Goal: Task Accomplishment & Management: Manage account settings

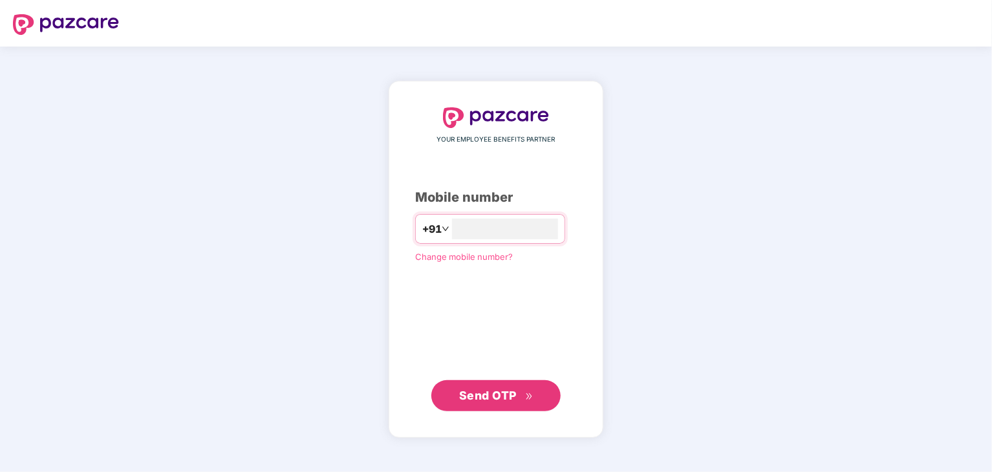
type input "**********"
click at [510, 401] on span "Send OTP" at bounding box center [488, 395] width 58 height 14
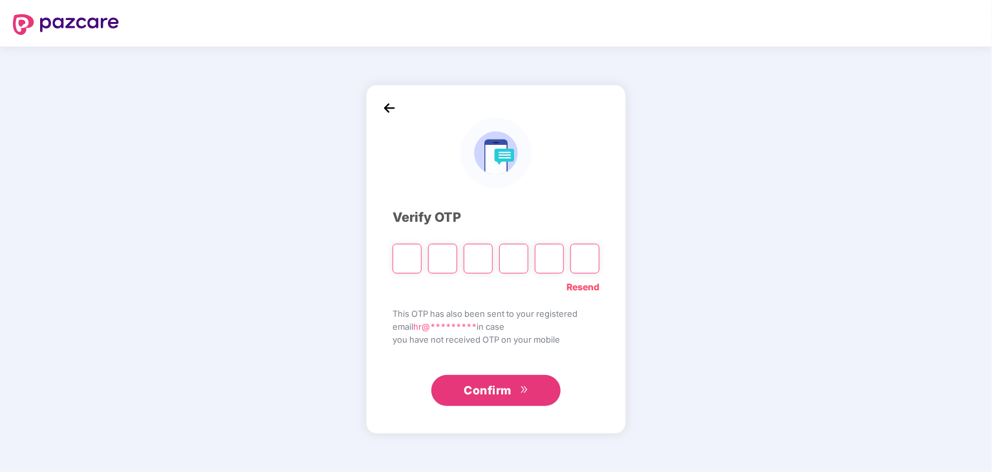
type input "*"
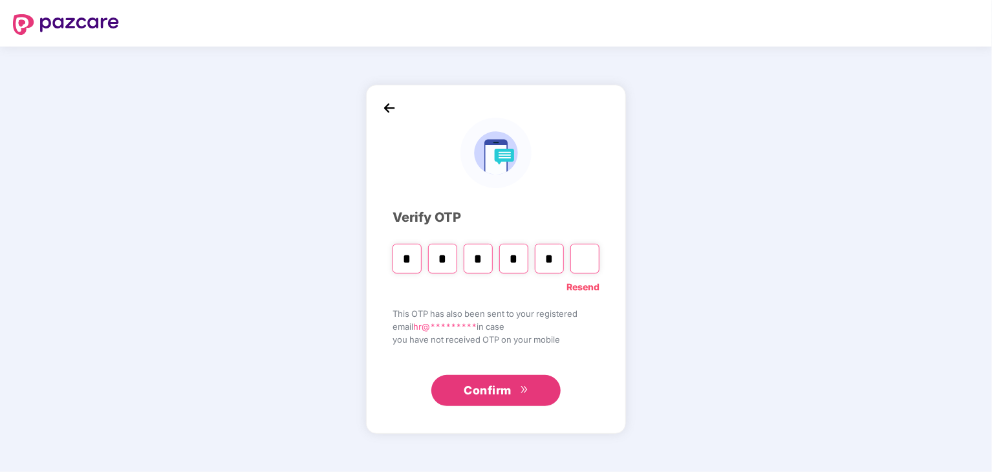
type input "*"
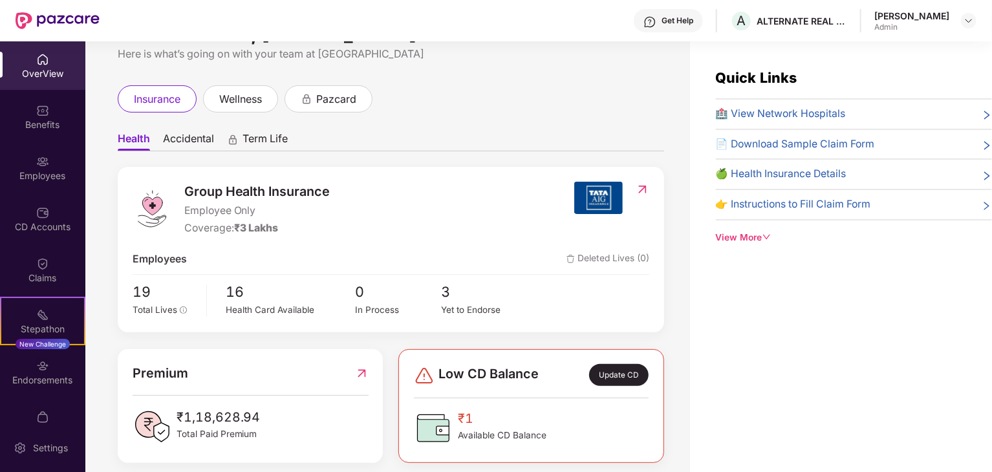
scroll to position [12, 0]
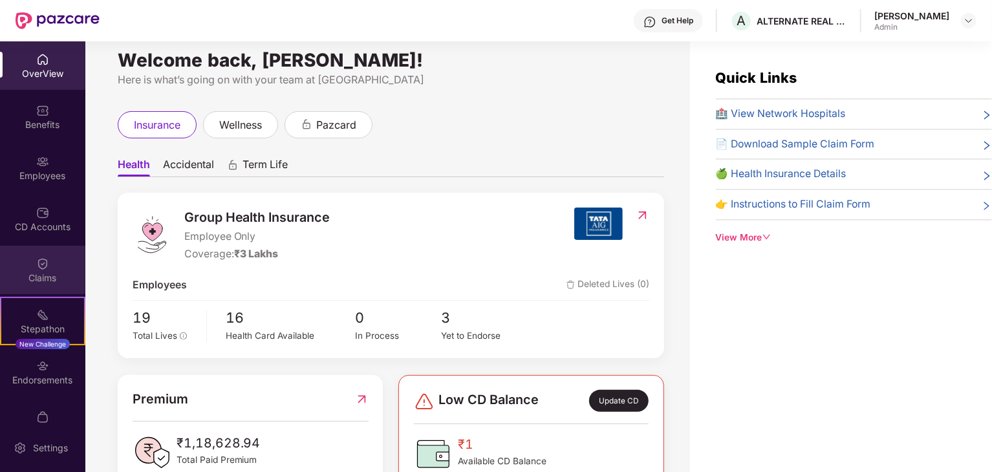
click at [67, 268] on div "Claims" at bounding box center [42, 270] width 85 height 49
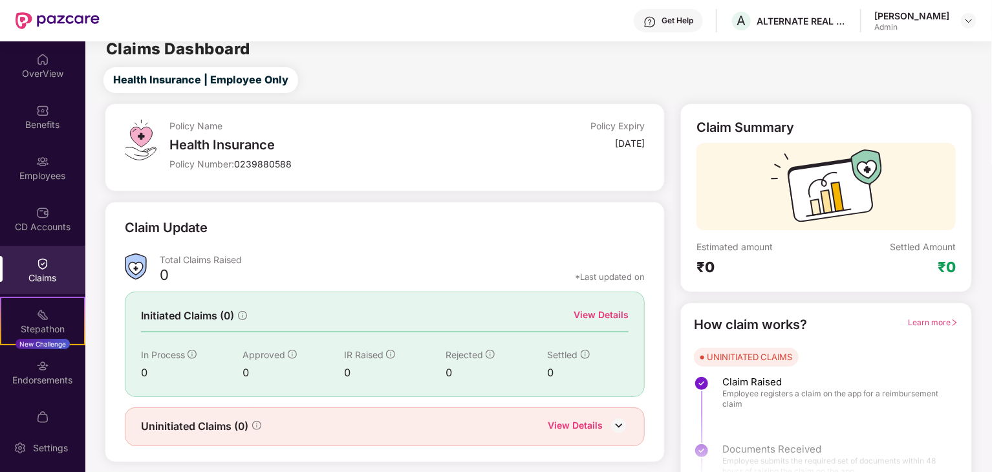
scroll to position [34, 0]
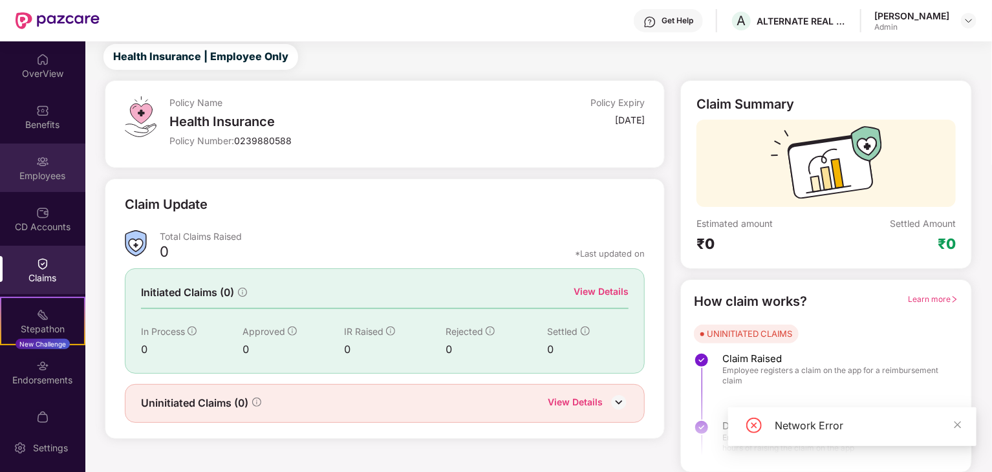
click at [60, 157] on div "Employees" at bounding box center [42, 168] width 85 height 49
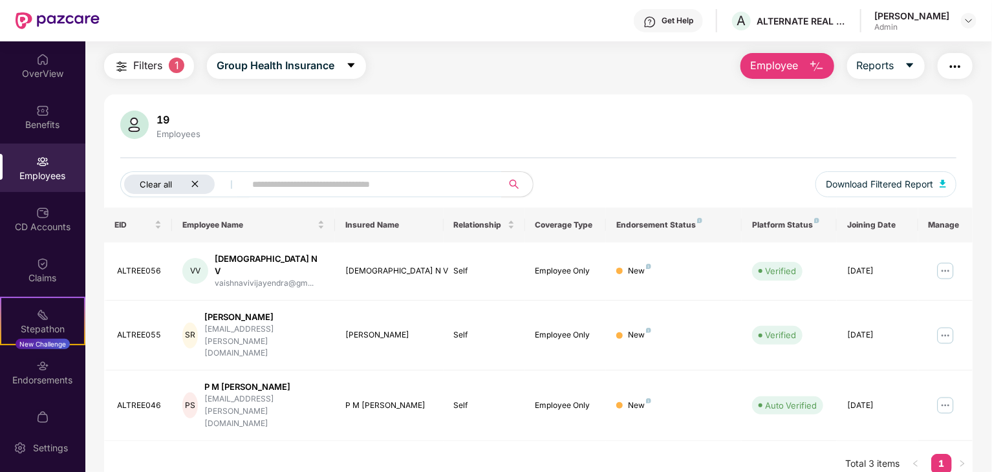
click at [194, 175] on div "Clear all" at bounding box center [169, 184] width 91 height 19
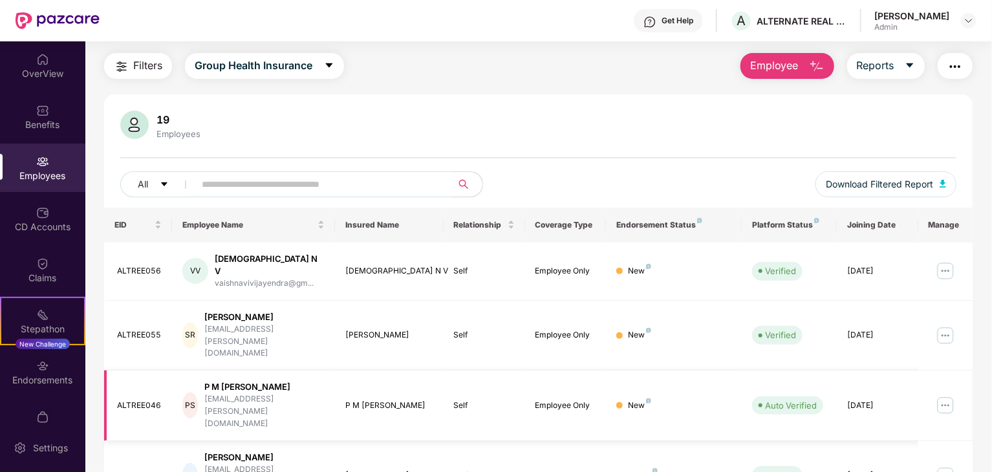
click at [847, 400] on div "[DATE]" at bounding box center [877, 406] width 61 height 12
click at [947, 395] on img at bounding box center [945, 405] width 21 height 21
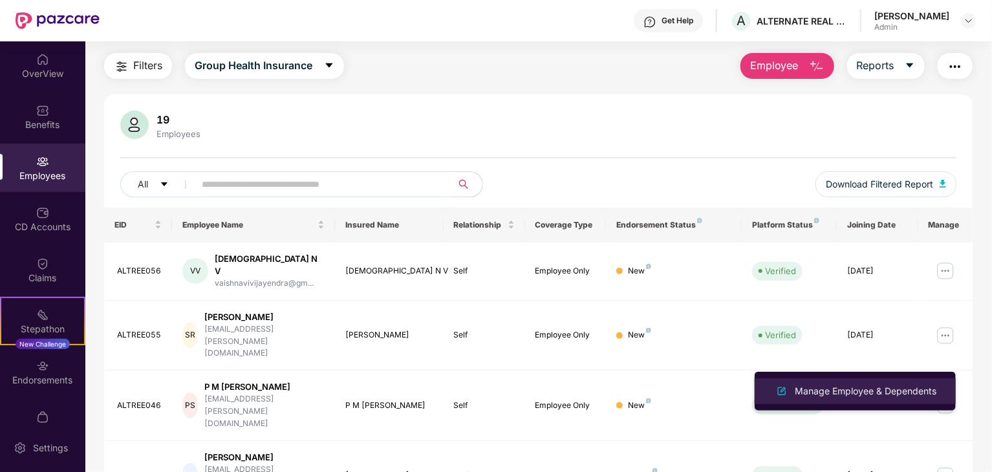
click at [899, 391] on div "Manage Employee & Dependents" at bounding box center [865, 391] width 147 height 14
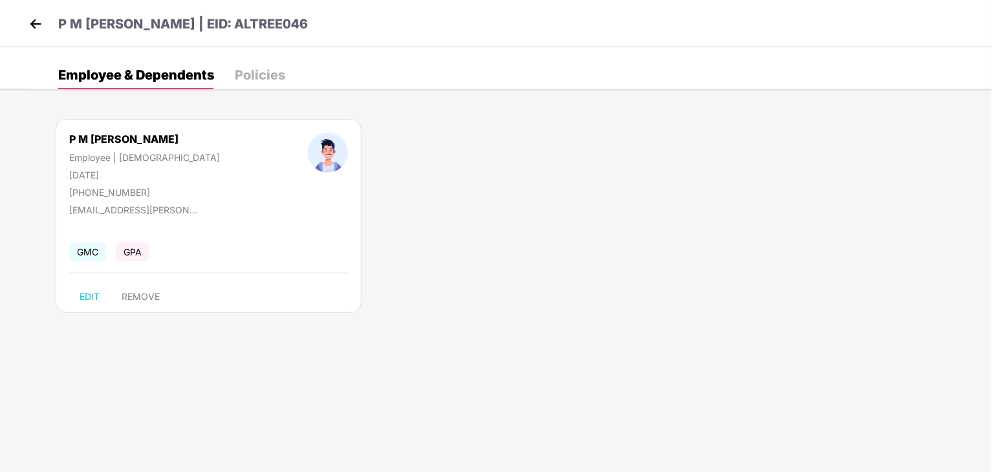
click at [263, 74] on div "Policies" at bounding box center [260, 75] width 50 height 13
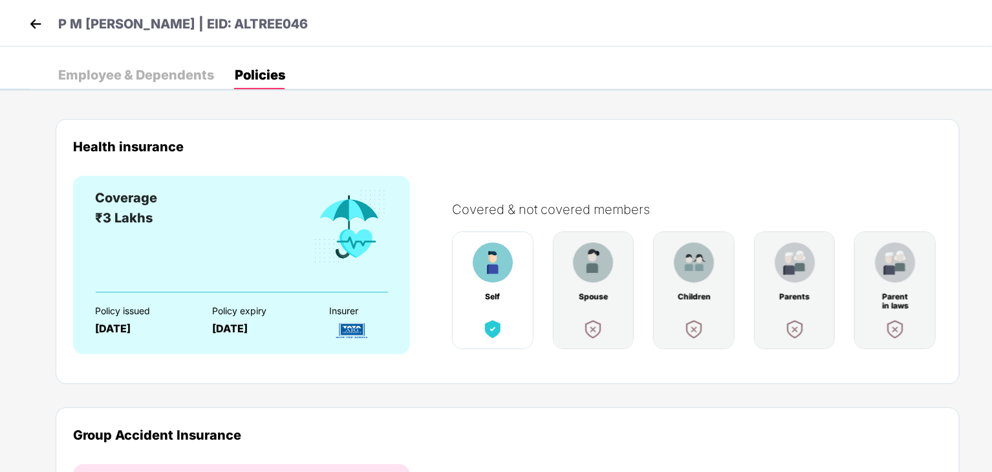
click at [39, 24] on img at bounding box center [35, 23] width 19 height 19
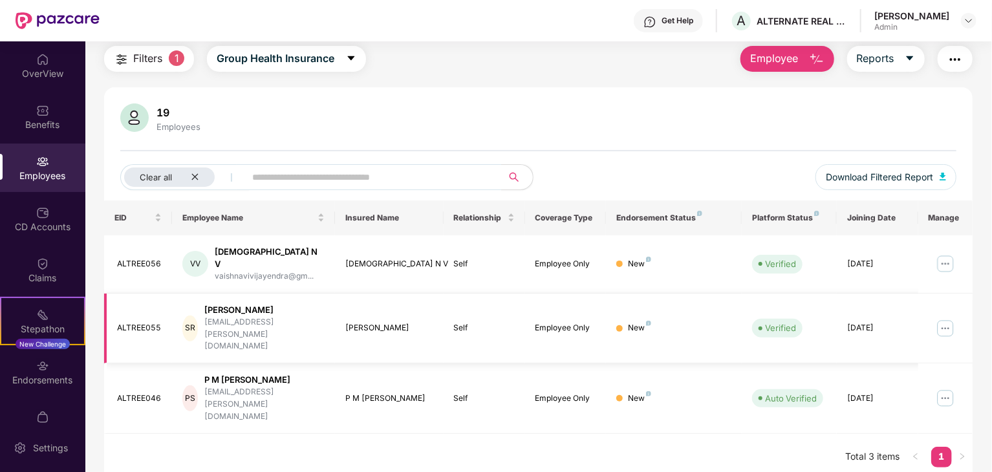
scroll to position [41, 0]
click at [54, 272] on div "Claims" at bounding box center [42, 278] width 85 height 13
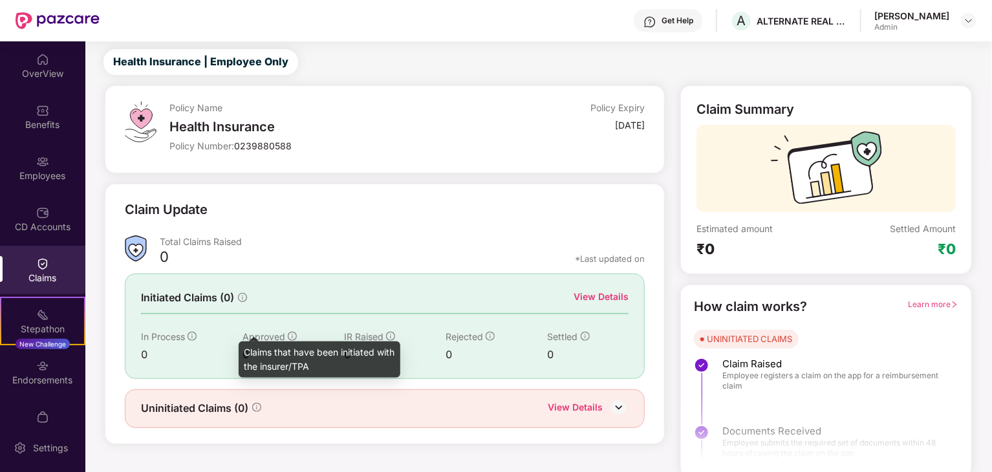
scroll to position [34, 0]
